Goal: Navigation & Orientation: Find specific page/section

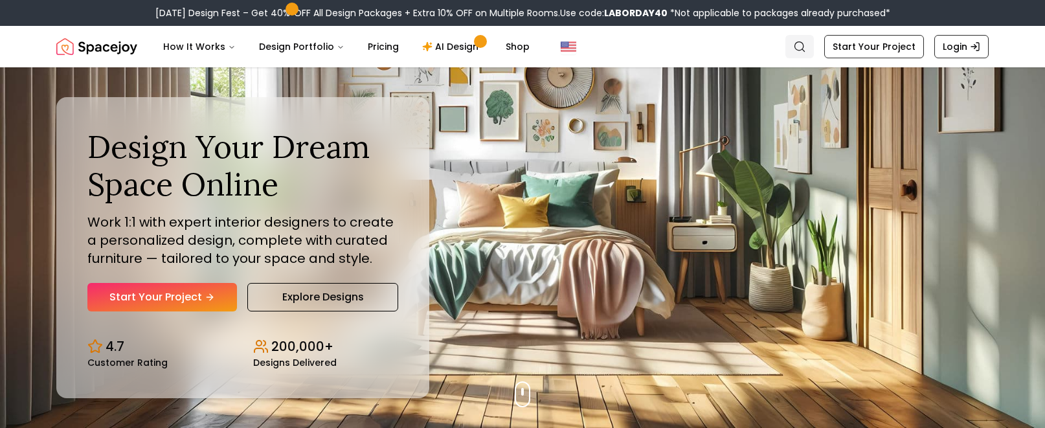
click at [799, 45] on icon "Global" at bounding box center [799, 46] width 13 height 13
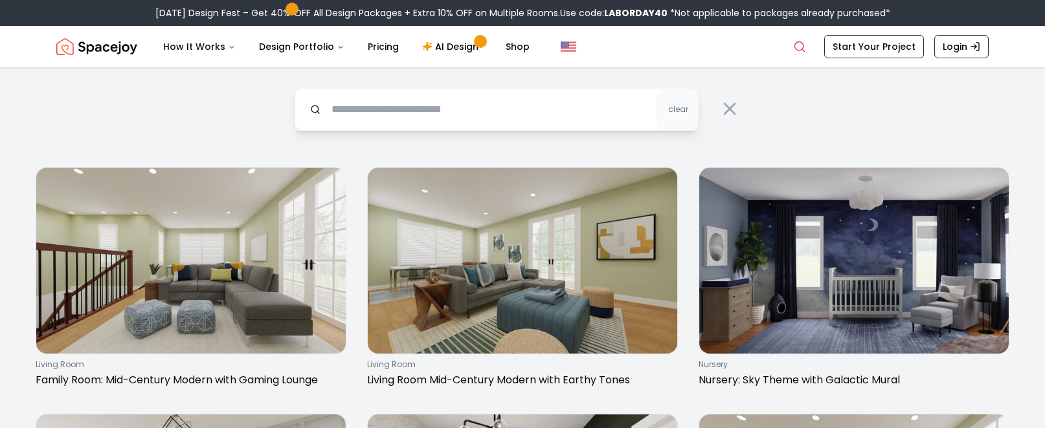
click at [357, 107] on input "text" at bounding box center [497, 109] width 404 height 43
type input "**********"
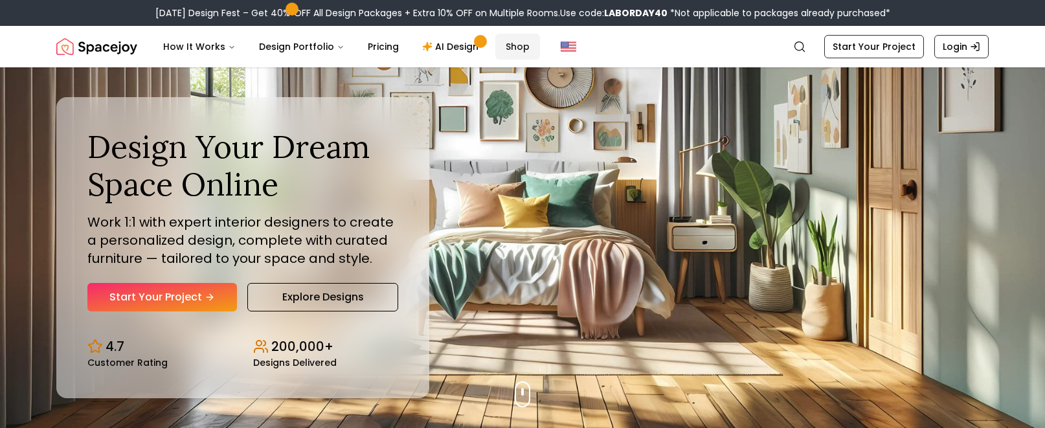
click at [518, 47] on link "Shop" at bounding box center [517, 47] width 45 height 26
click at [510, 44] on link "Shop" at bounding box center [517, 47] width 45 height 26
click at [737, 42] on div "How It Works Design Portfolio Pricing AI Design Shop" at bounding box center [461, 47] width 617 height 26
click at [797, 47] on icon "Global" at bounding box center [799, 46] width 13 height 13
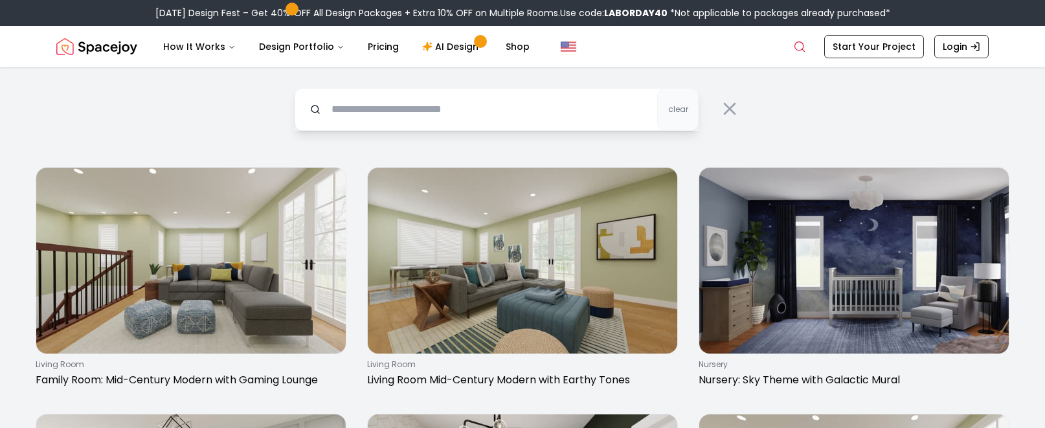
click at [388, 111] on input "text" at bounding box center [497, 109] width 404 height 43
type input "**********"
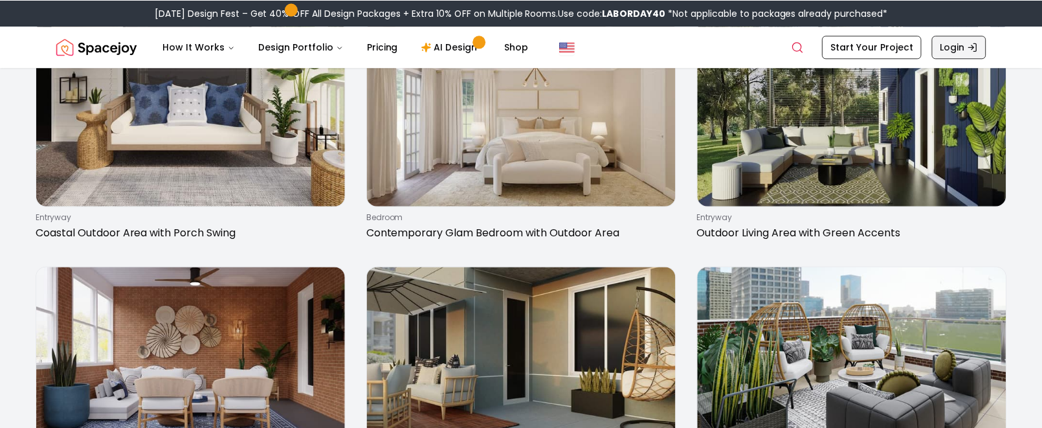
scroll to position [366, 0]
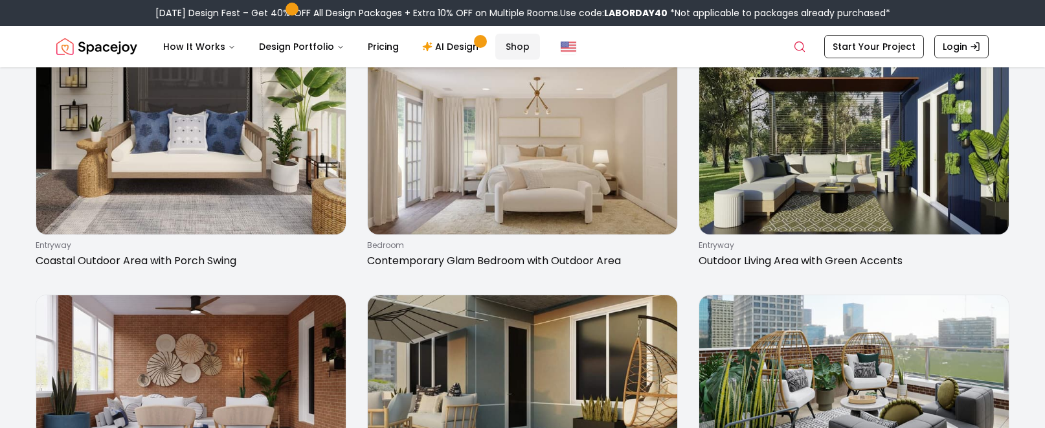
click at [503, 45] on link "Shop" at bounding box center [517, 47] width 45 height 26
